Goal: Information Seeking & Learning: Find specific fact

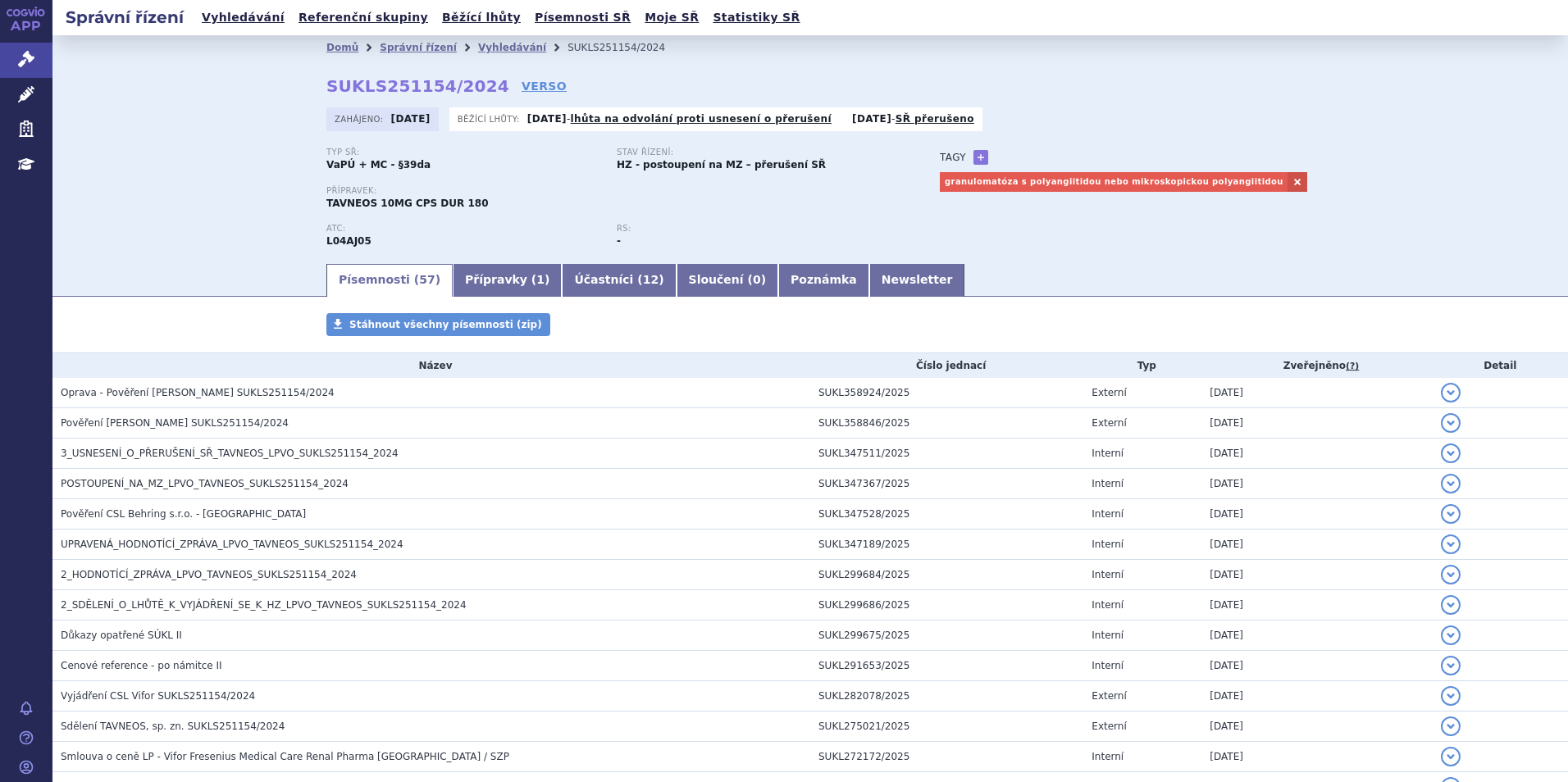
drag, startPoint x: 0, startPoint y: 0, endPoint x: 475, endPoint y: 38, distance: 476.5
click at [478, 38] on li "Vyhledávání" at bounding box center [523, 47] width 89 height 25
click at [478, 49] on link "Vyhledávání" at bounding box center [513, 47] width 68 height 11
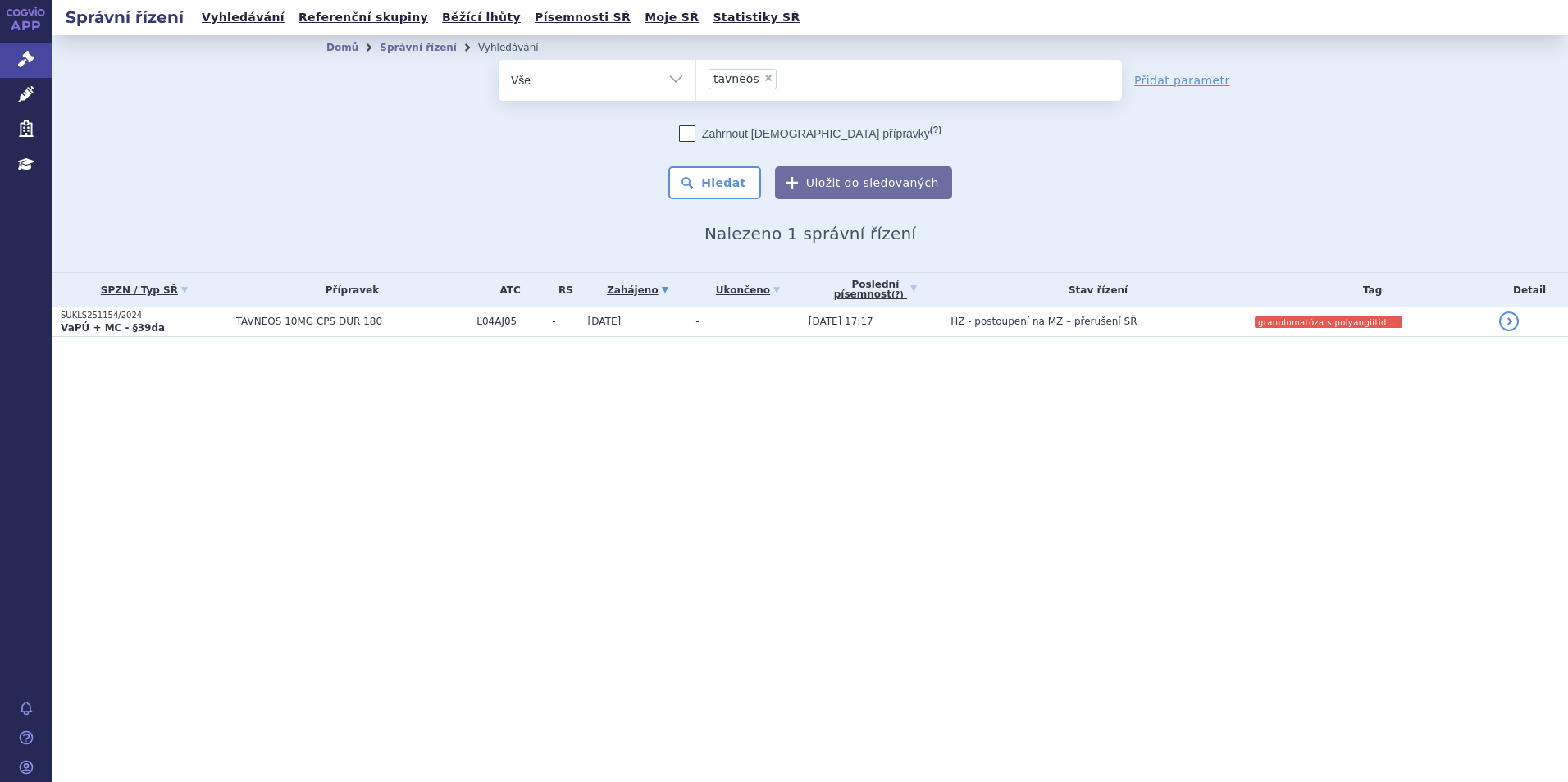
select select "tavneos"
click at [763, 78] on span "×" at bounding box center [768, 78] width 9 height 9
click at [697, 78] on select "tanvoes tavneos" at bounding box center [696, 79] width 1 height 41
select select
type input "he"
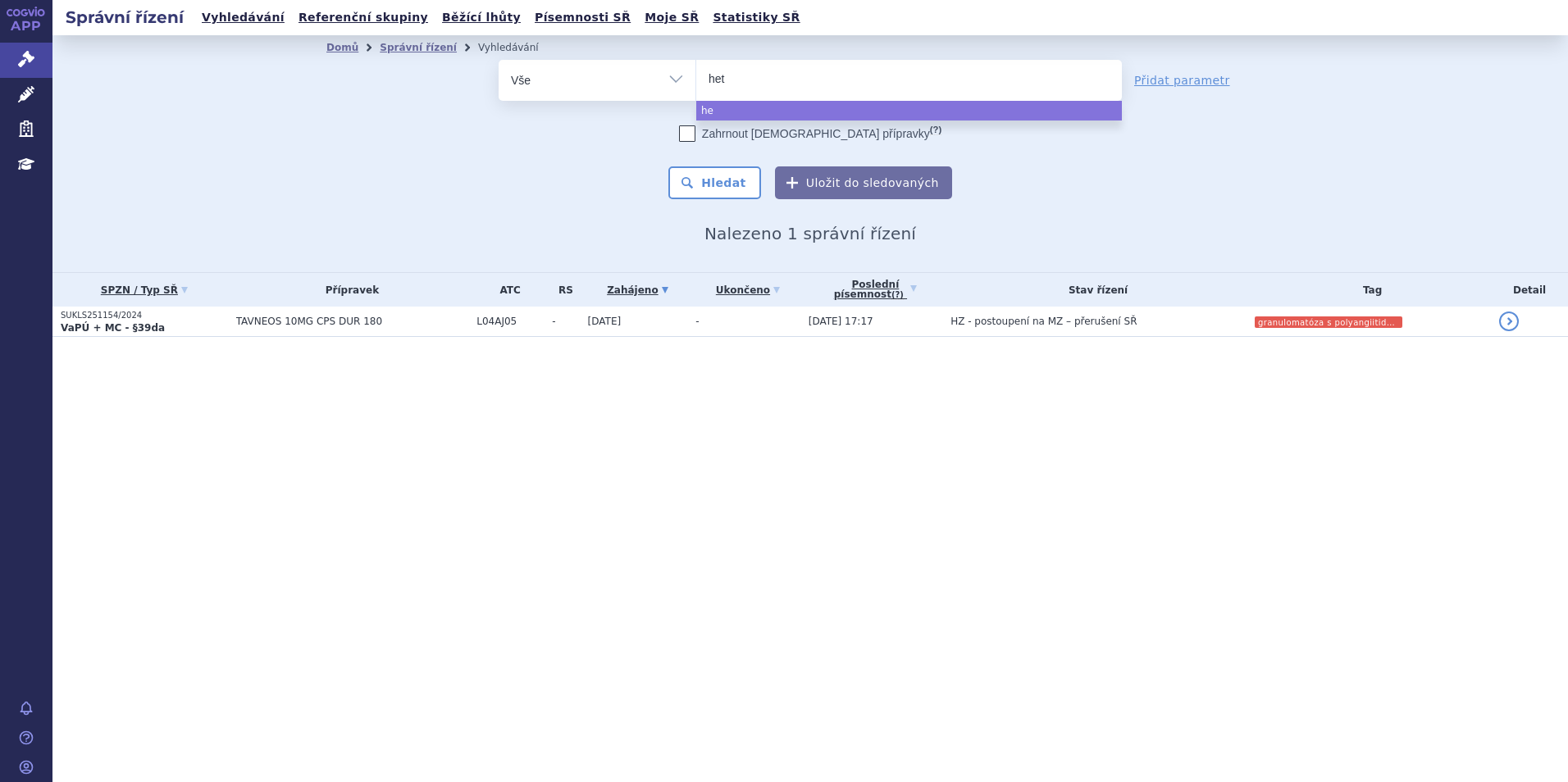
type input "hetr"
type input "hetron"
type input "hetroniy"
select select "hetroniy"
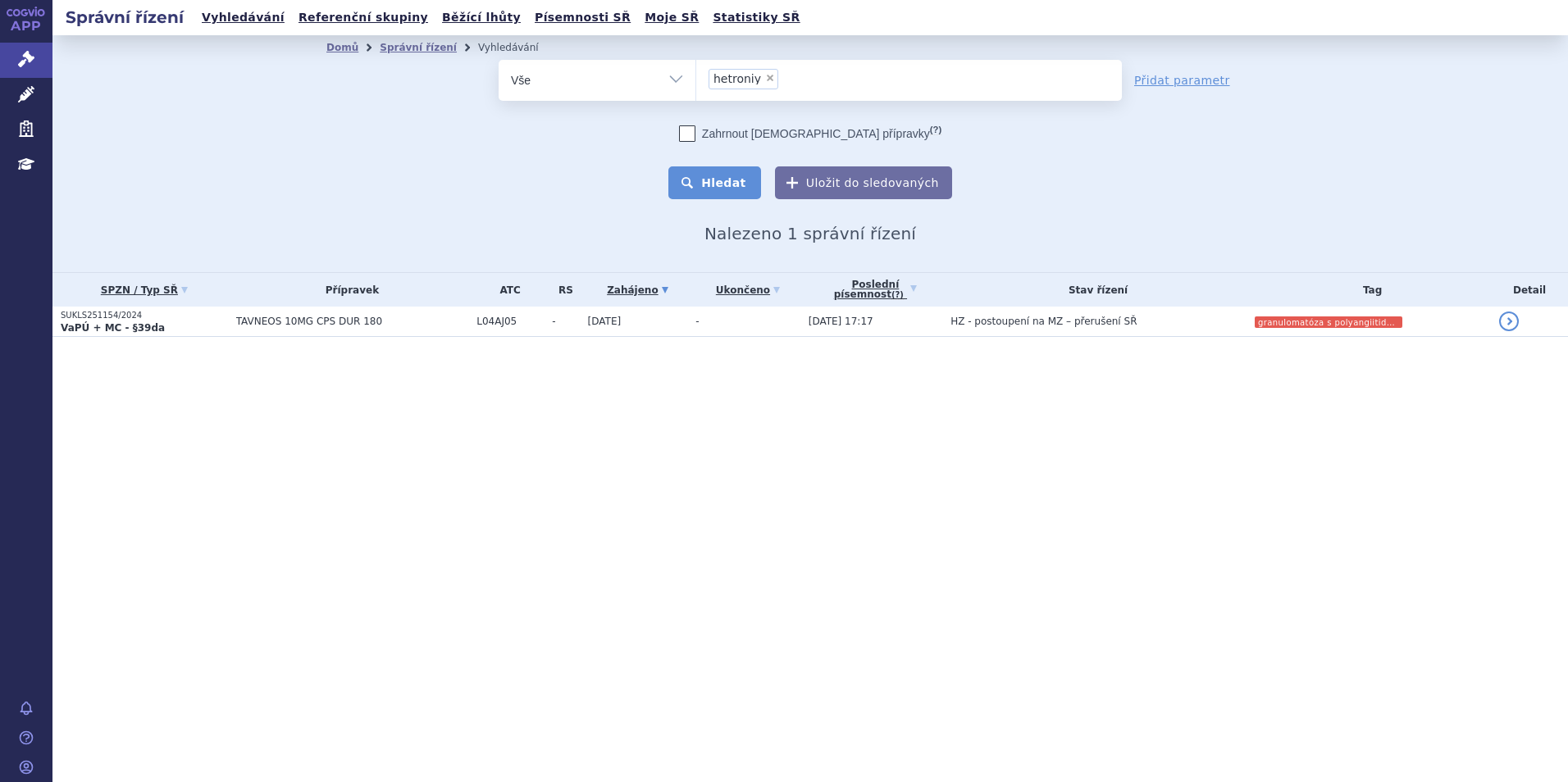
click at [752, 185] on button "Hledat" at bounding box center [715, 182] width 93 height 33
